Goal: Information Seeking & Learning: Learn about a topic

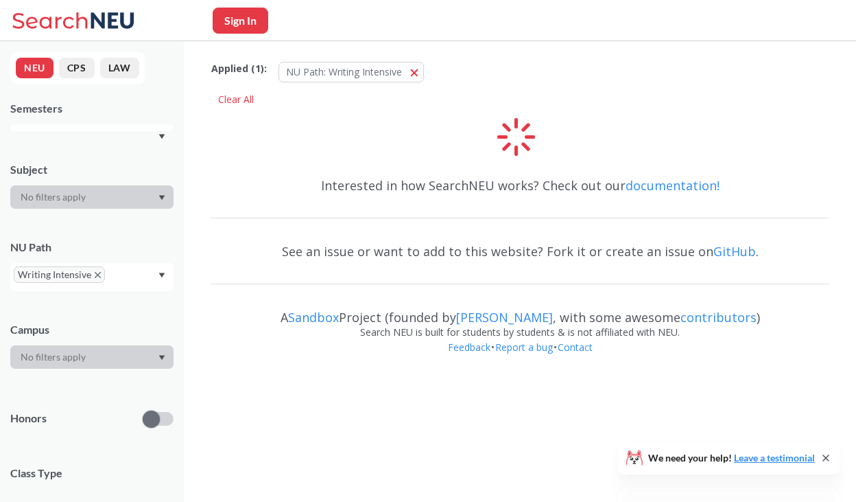
click at [95, 271] on span "Writing Intensive" at bounding box center [59, 274] width 91 height 16
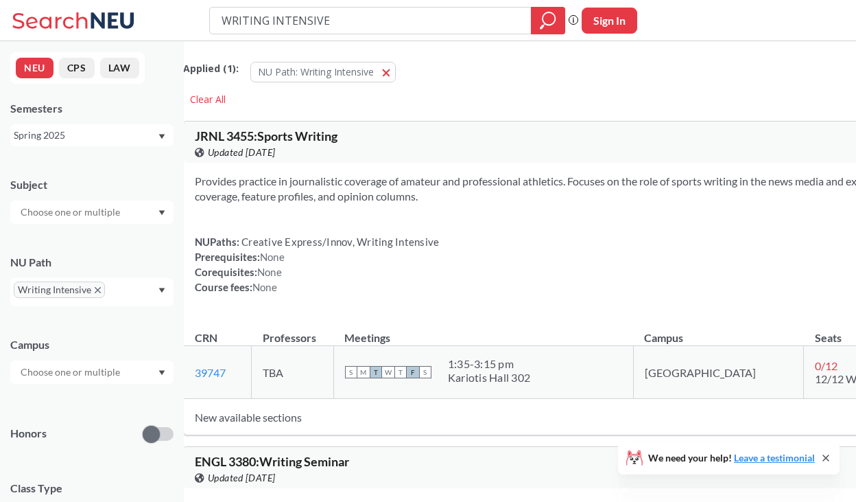
click at [160, 291] on icon "Dropdown arrow" at bounding box center [162, 290] width 7 height 5
click at [100, 288] on icon "X to remove pill" at bounding box center [98, 290] width 6 height 6
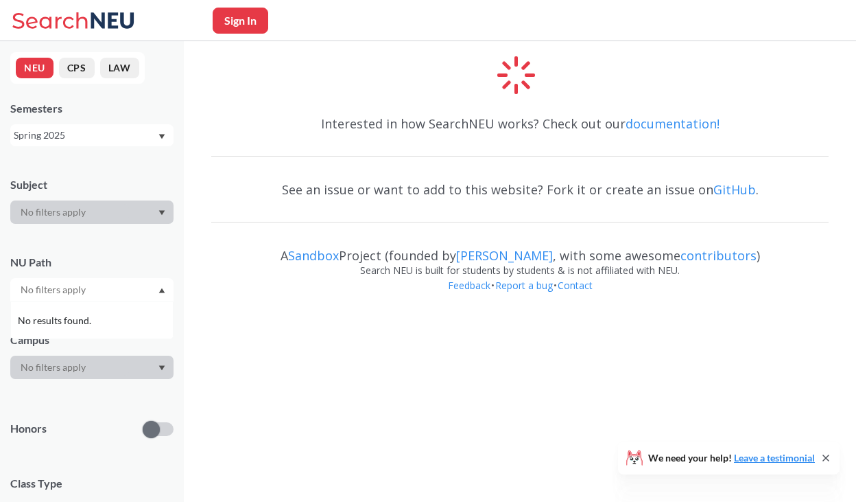
click at [158, 287] on div at bounding box center [91, 289] width 163 height 23
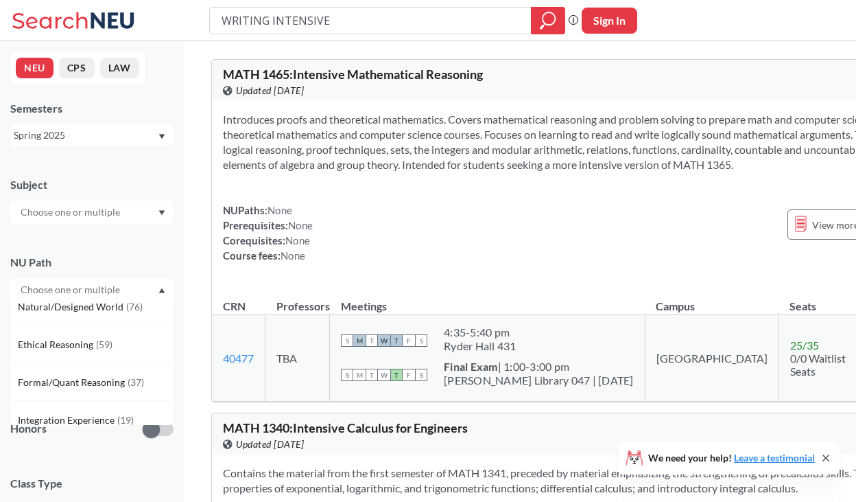
scroll to position [367, 0]
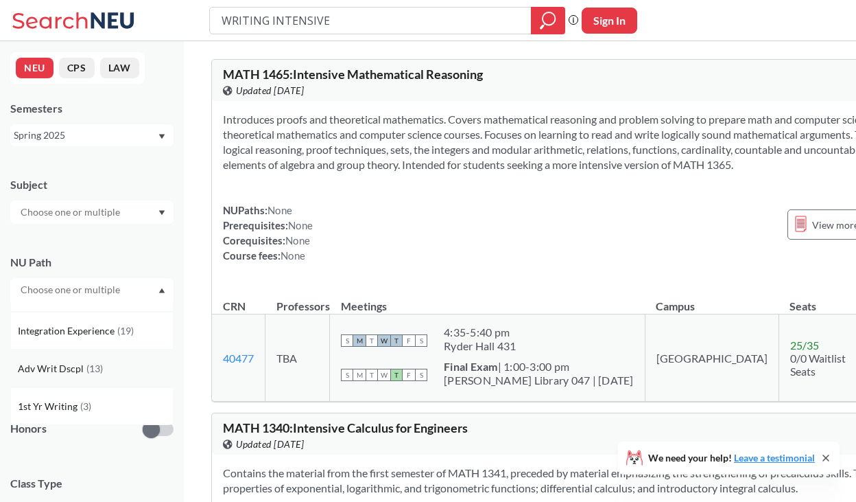
click at [96, 369] on span "( 13 )" at bounding box center [94, 368] width 16 height 12
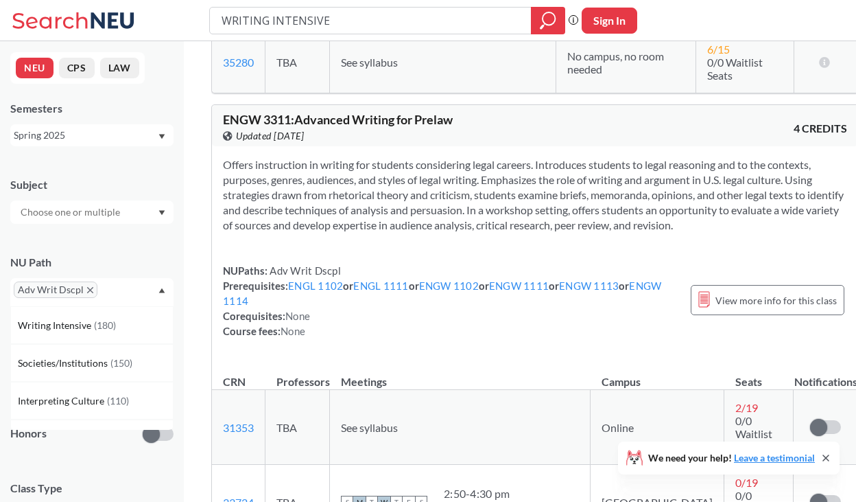
scroll to position [753, 0]
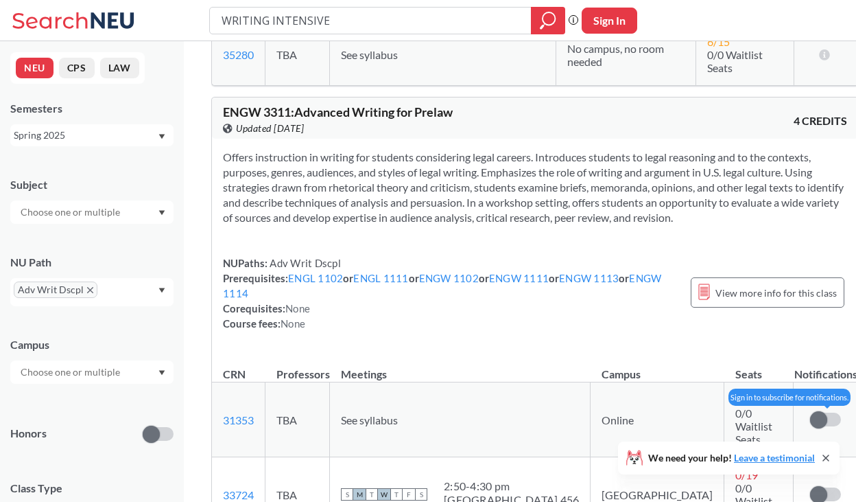
click at [810, 411] on span at bounding box center [818, 419] width 17 height 17
click at [810, 412] on input "checkbox" at bounding box center [810, 412] width 0 height 0
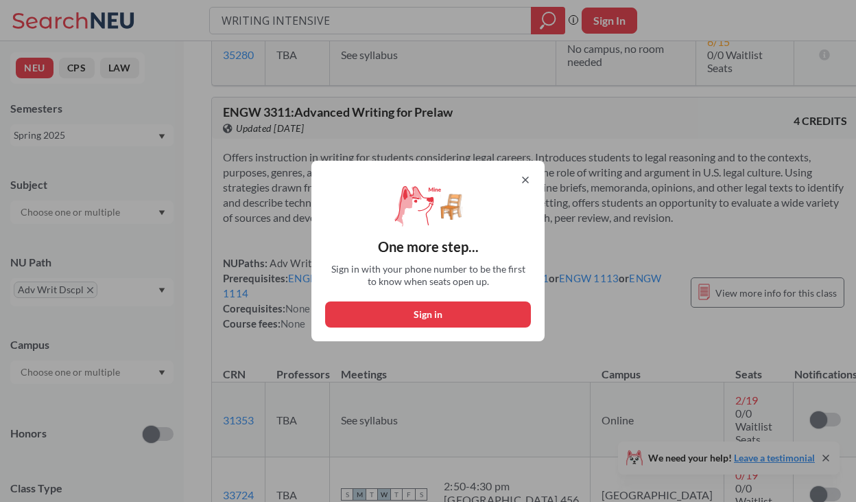
click at [468, 309] on button "Sign in" at bounding box center [428, 314] width 206 height 26
select select "US"
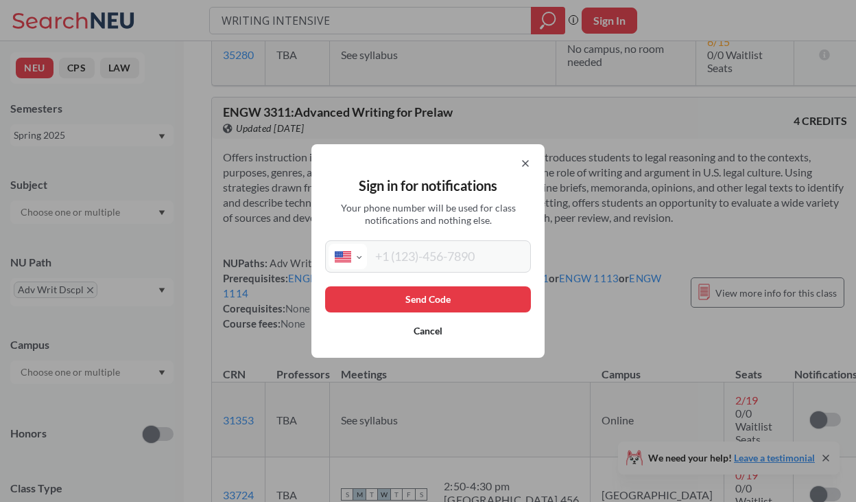
click at [465, 259] on input "tel" at bounding box center [447, 256] width 161 height 25
type input "[PHONE_NUMBER]"
click at [465, 309] on button "Send Code" at bounding box center [428, 299] width 206 height 26
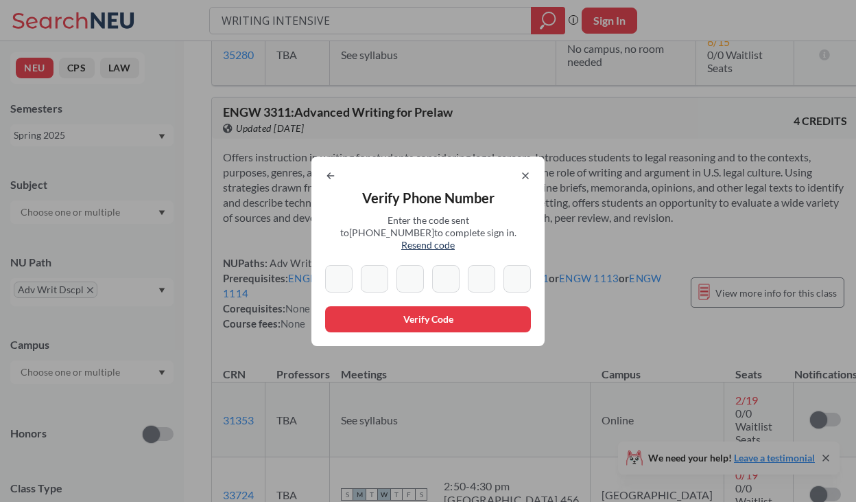
type input "2"
type input "4"
type input "1"
type input "7"
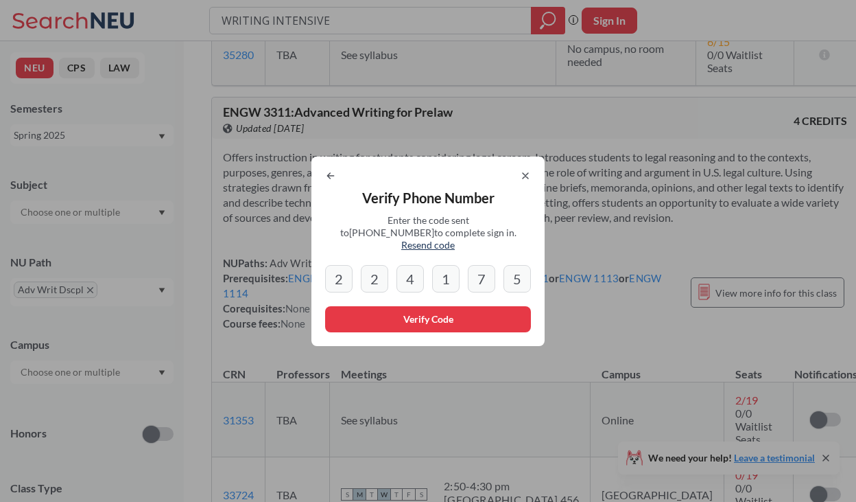
type input "5"
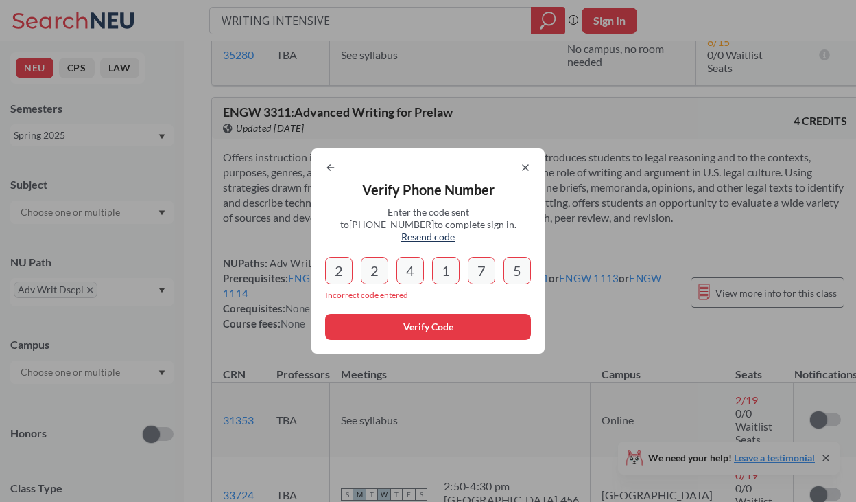
click at [373, 270] on input "2" at bounding box center [374, 270] width 27 height 27
type input "2"
click at [342, 268] on input "2" at bounding box center [338, 270] width 27 height 27
click at [517, 264] on input "5" at bounding box center [517, 270] width 27 height 27
type input "5"
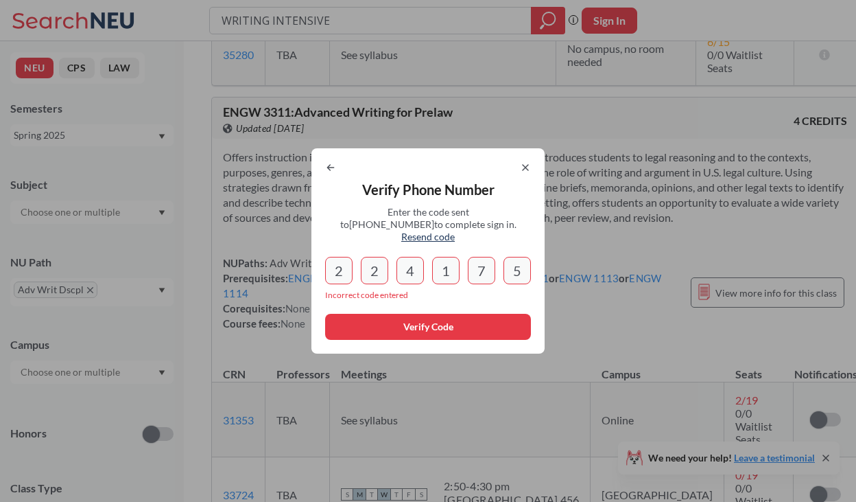
click at [345, 167] on div "Verify Phone Number Enter the code sent to [PHONE_NUMBER] to complete sign in. …" at bounding box center [428, 250] width 233 height 205
click at [380, 272] on input "2" at bounding box center [374, 270] width 27 height 27
type input "2"
click at [327, 172] on icon at bounding box center [330, 167] width 11 height 11
select select "US"
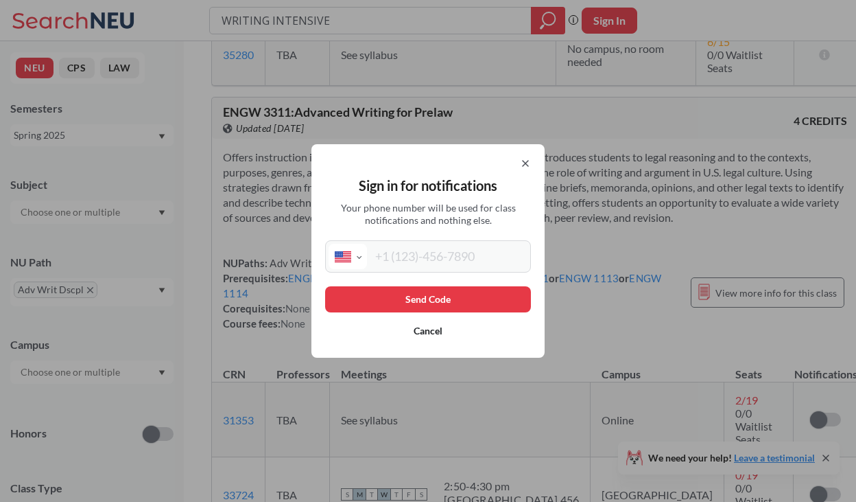
click at [398, 257] on input "tel" at bounding box center [447, 256] width 161 height 25
type input "[PHONE_NUMBER]"
click at [491, 311] on button "Send Code" at bounding box center [428, 299] width 206 height 26
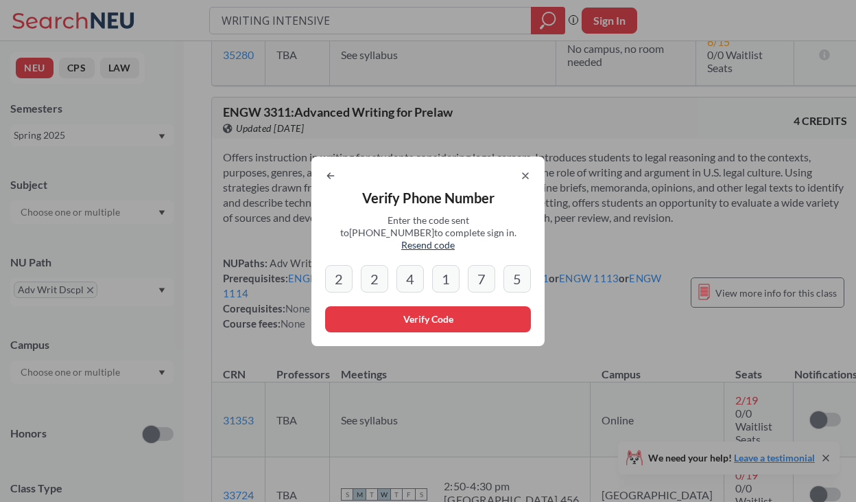
click at [418, 275] on input "4" at bounding box center [410, 278] width 27 height 27
click at [455, 242] on span "Resend code" at bounding box center [428, 245] width 54 height 12
click at [423, 319] on button "Verify Code" at bounding box center [428, 319] width 206 height 26
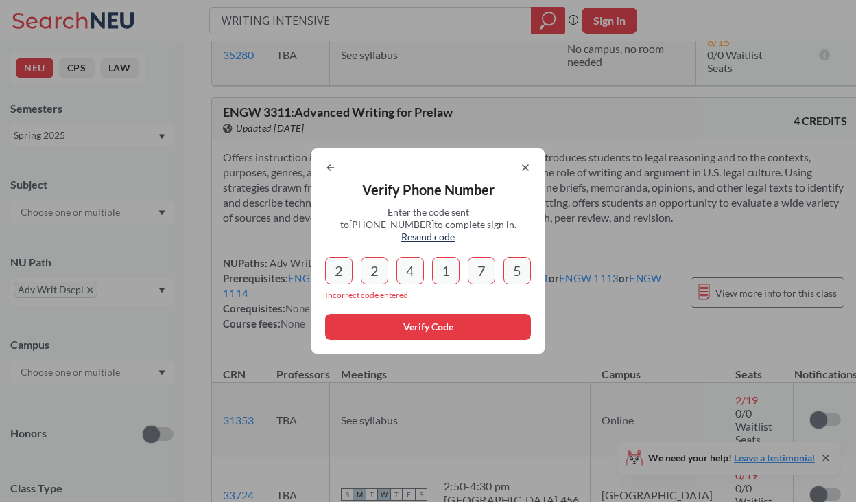
click at [342, 261] on input "2" at bounding box center [338, 270] width 27 height 27
type input "2"
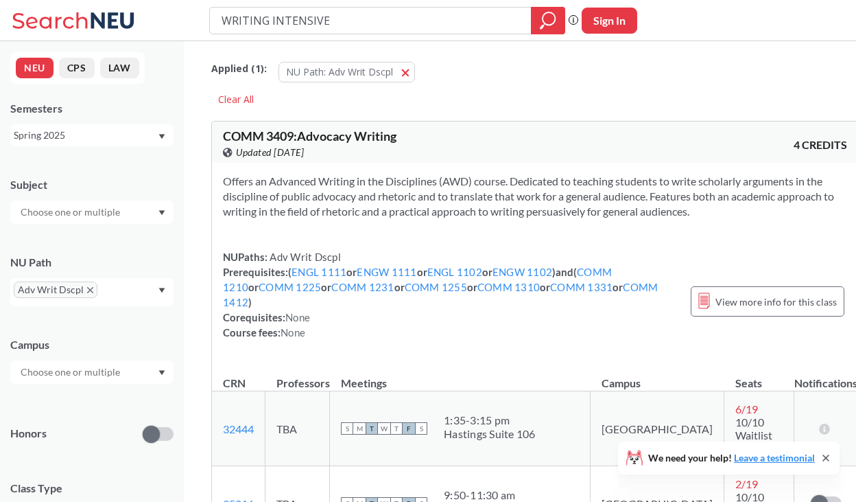
click at [609, 16] on button "Sign In" at bounding box center [610, 21] width 56 height 26
select select "US"
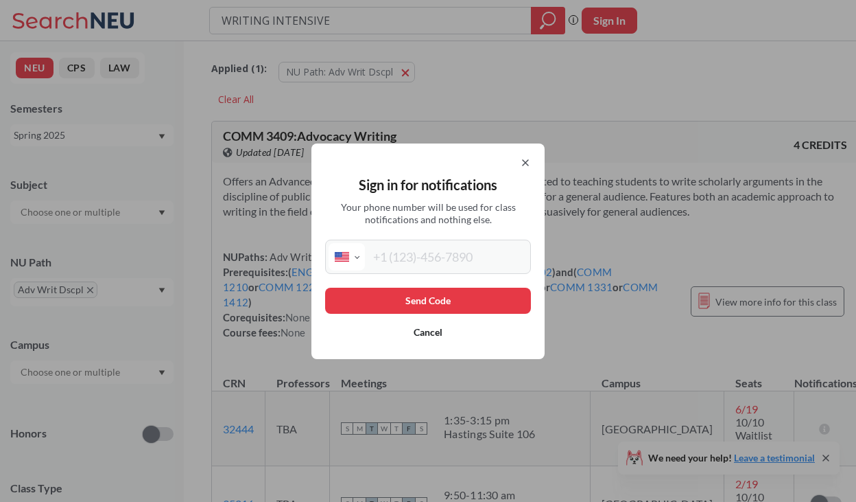
click at [443, 261] on input "tel" at bounding box center [446, 256] width 163 height 27
type input "[PHONE_NUMBER]"
click at [444, 293] on button "Send Code" at bounding box center [428, 301] width 206 height 26
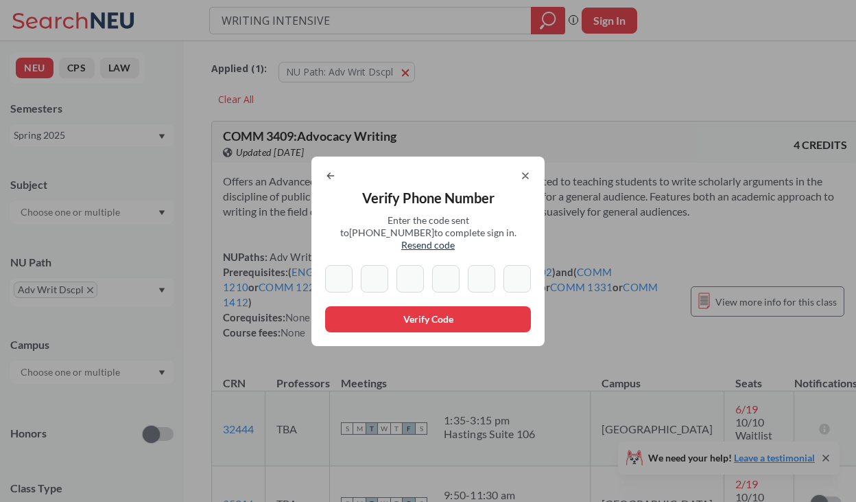
type input "3"
type input "4"
type input "1"
type input "7"
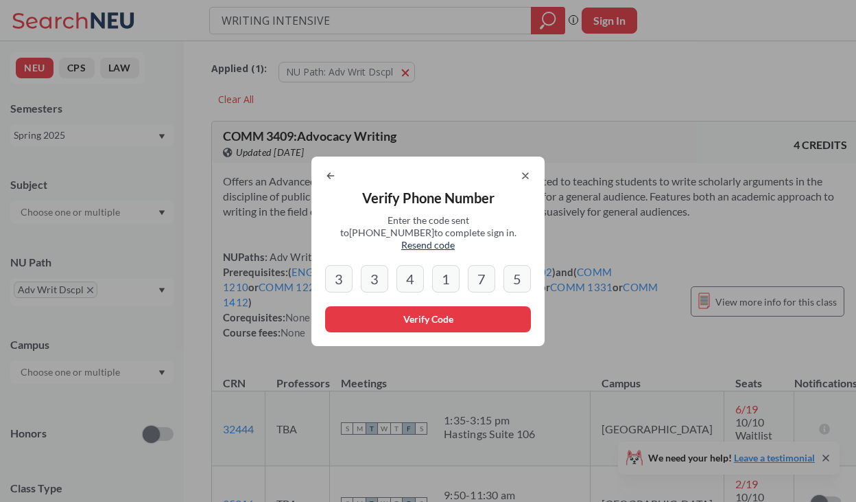
type input "5"
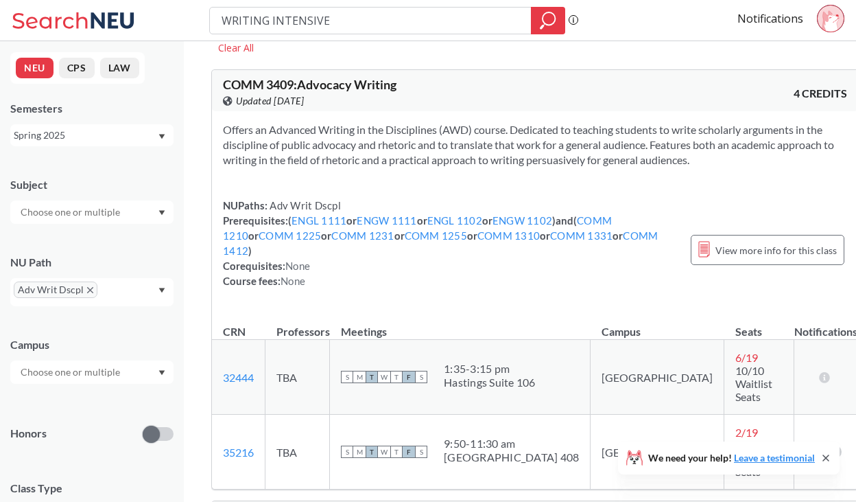
scroll to position [52, 0]
click at [725, 319] on th "Seats" at bounding box center [759, 324] width 69 height 30
click at [491, 243] on div "NUPaths: Adv Writ Dscpl Prerequisites: ( ENGL 1111 or ENGW 1111 or ENGL 1102 or…" at bounding box center [450, 242] width 454 height 91
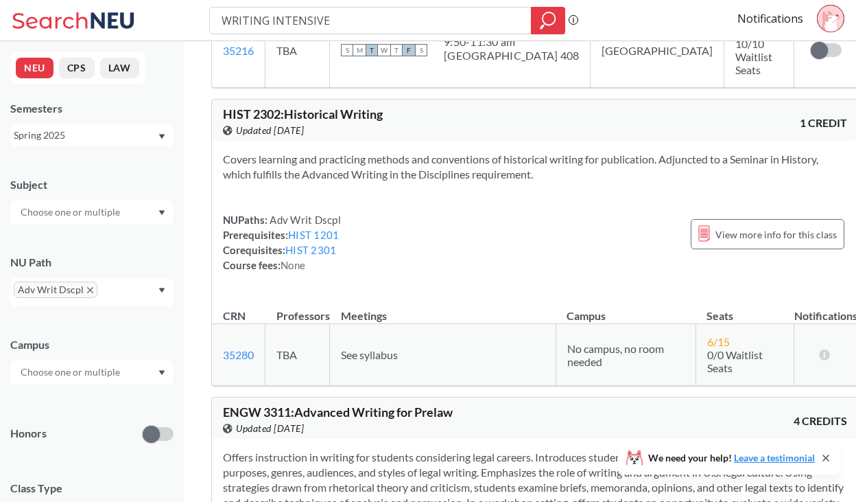
scroll to position [453, 0]
click at [515, 212] on div "NUPaths: Adv Writ Dscpl Prerequisites: HIST 1201 Corequisites: HIST 2301 Course…" at bounding box center [535, 242] width 624 height 60
click at [497, 449] on section "Offers instruction in writing for students considering legal careers. Introduce…" at bounding box center [535, 486] width 624 height 75
click at [314, 229] on link "HIST 1201" at bounding box center [313, 235] width 51 height 12
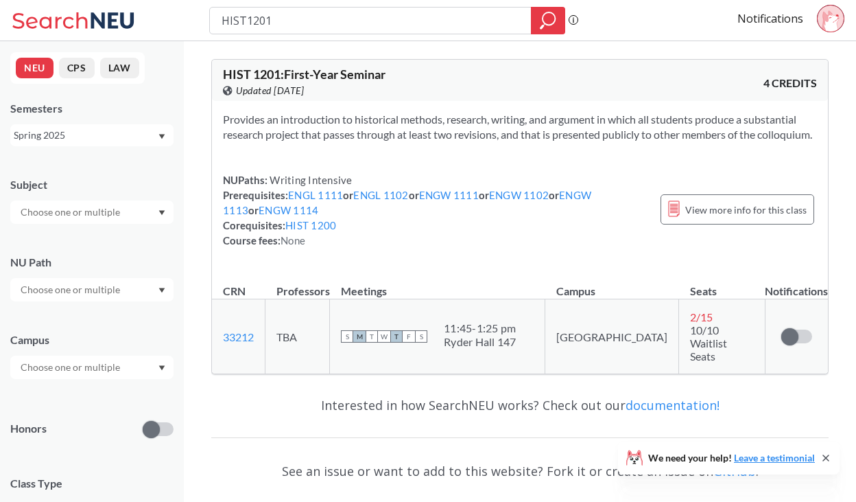
type input "WRITING INTENSIVE"
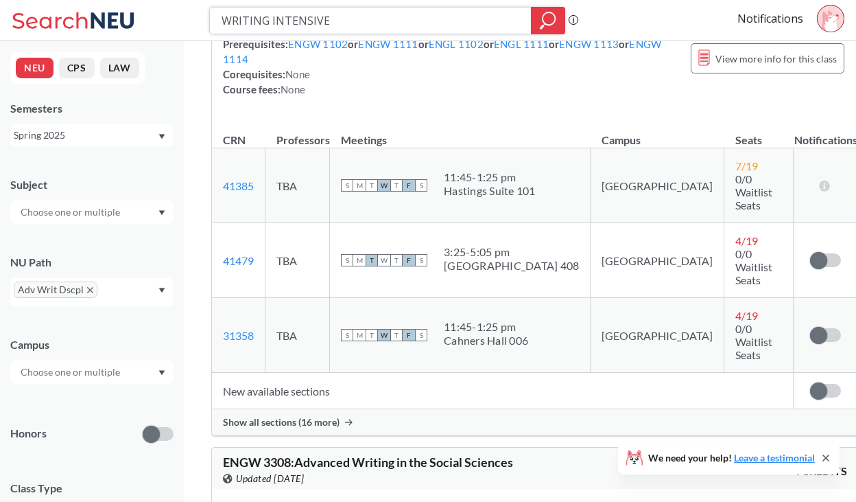
scroll to position [1986, 0]
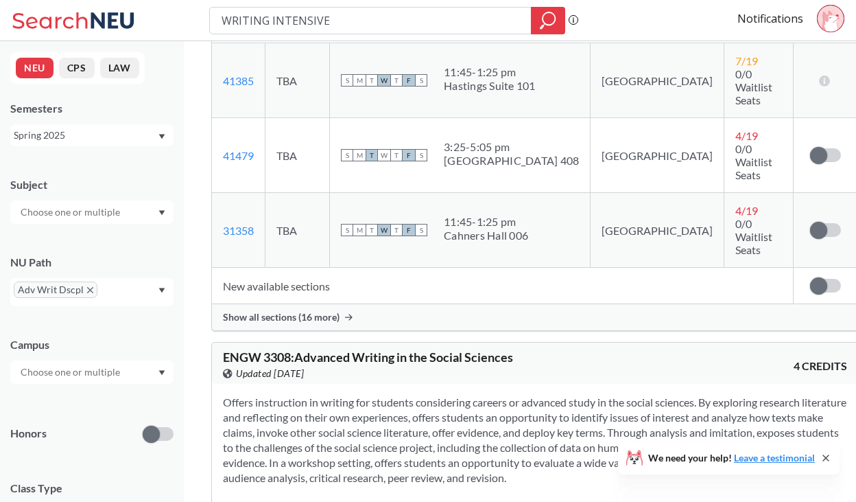
click at [325, 304] on div "Show all sections (16 more)" at bounding box center [535, 317] width 646 height 26
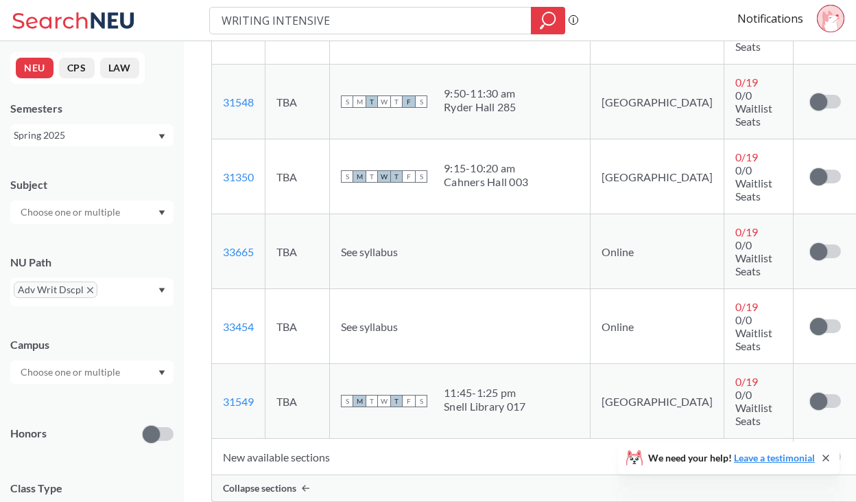
scroll to position [3090, 0]
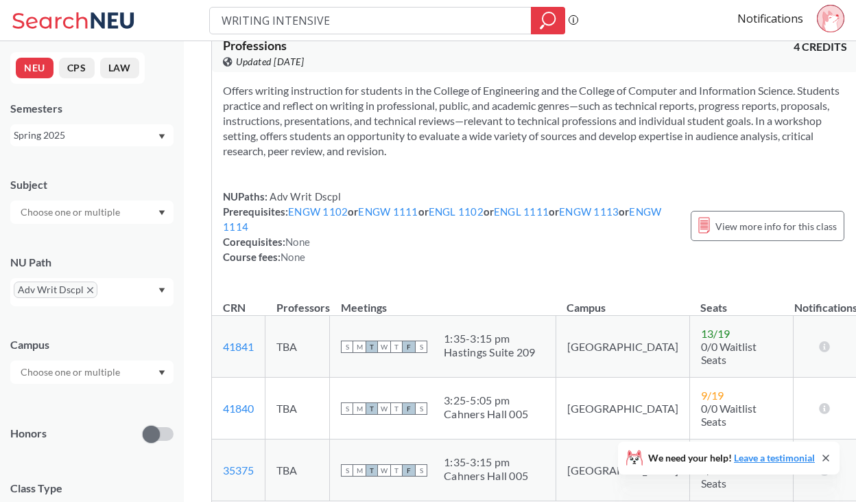
scroll to position [4760, 0]
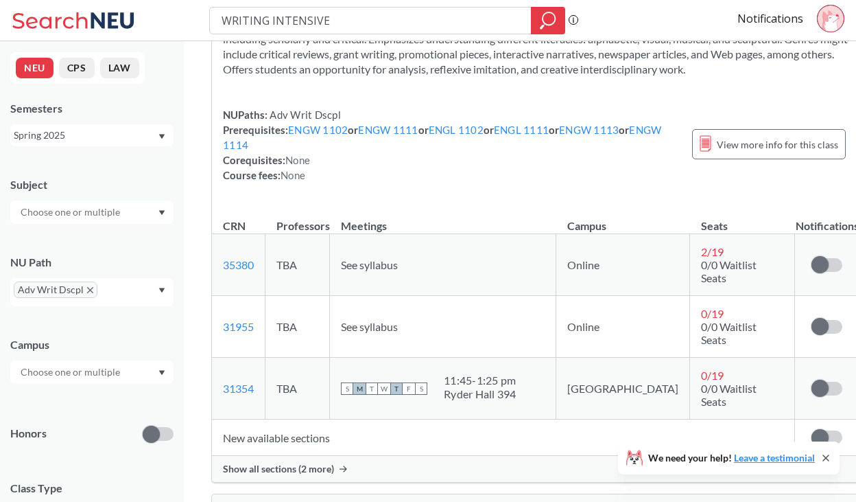
scroll to position [7259, 0]
